Goal: Find specific page/section: Find specific page/section

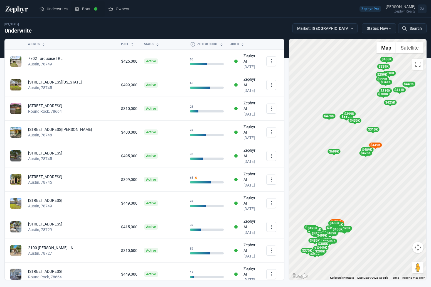
click at [85, 10] on span "Bots" at bounding box center [86, 9] width 8 height 6
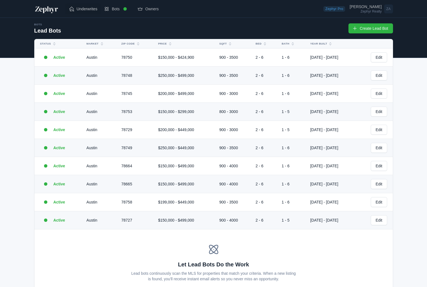
click at [86, 11] on span "Underwrites" at bounding box center [87, 9] width 21 height 6
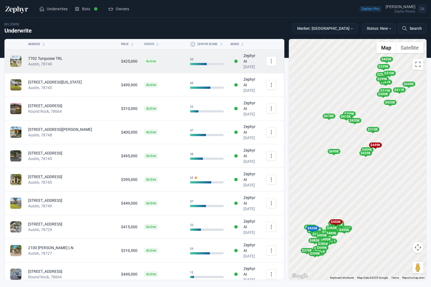
click at [76, 62] on div "Austin, 78749" at bounding box center [71, 64] width 86 height 6
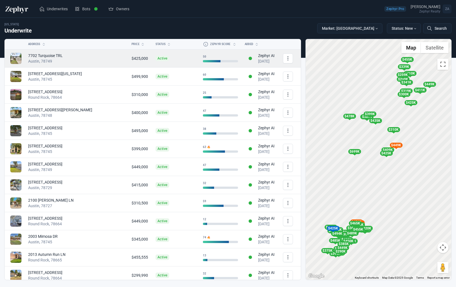
click at [71, 62] on div "Austin, 78749" at bounding box center [76, 61] width 97 height 6
click at [55, 59] on div "Austin, 78749" at bounding box center [76, 61] width 97 height 6
